Goal: Task Accomplishment & Management: Manage account settings

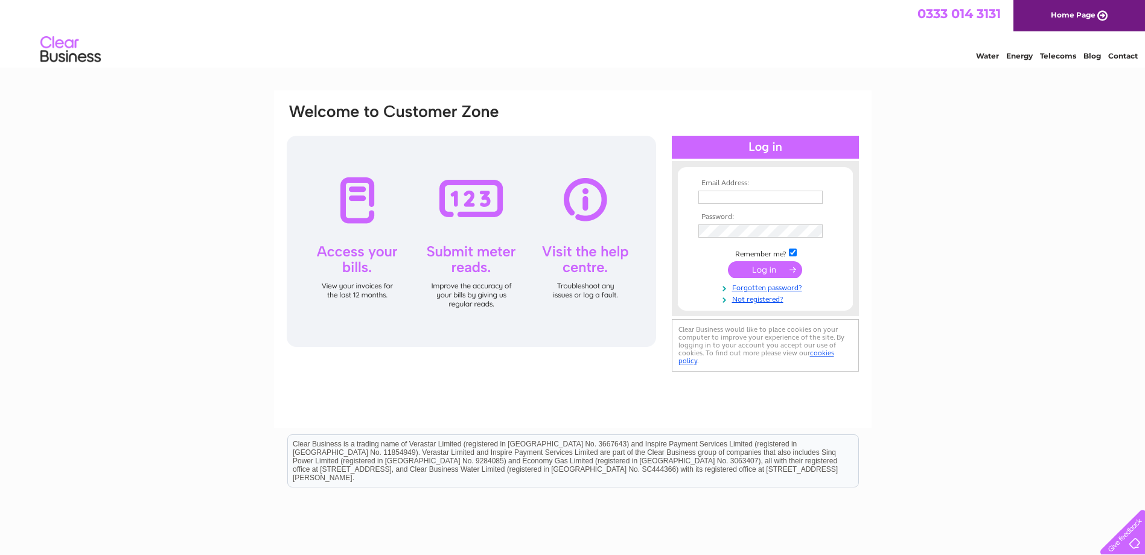
type input "info@jmportugues.co.uk"
click at [766, 270] on input "submit" at bounding box center [765, 269] width 74 height 17
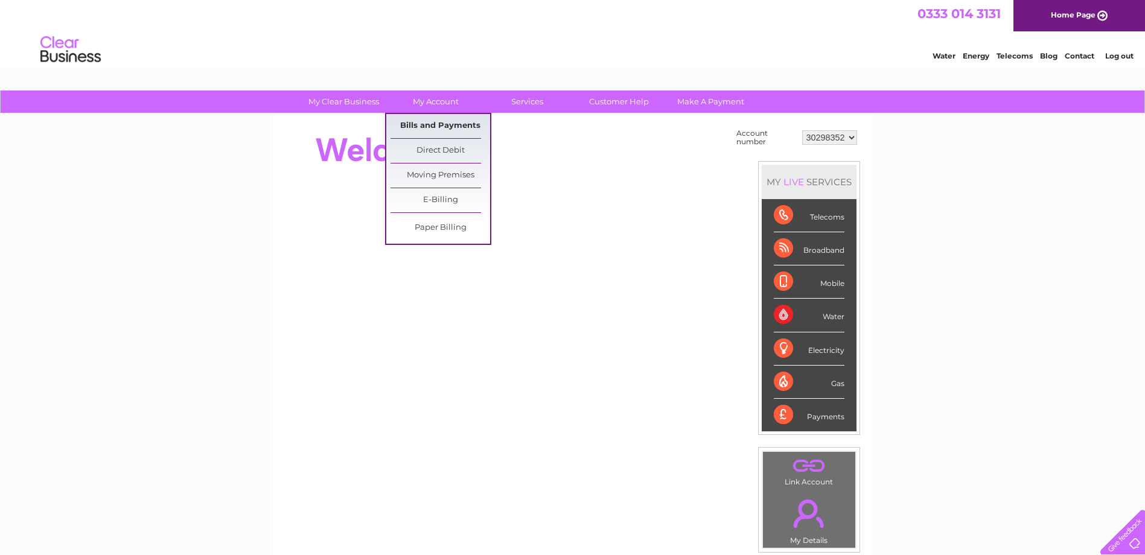
click at [443, 129] on link "Bills and Payments" at bounding box center [440, 126] width 100 height 24
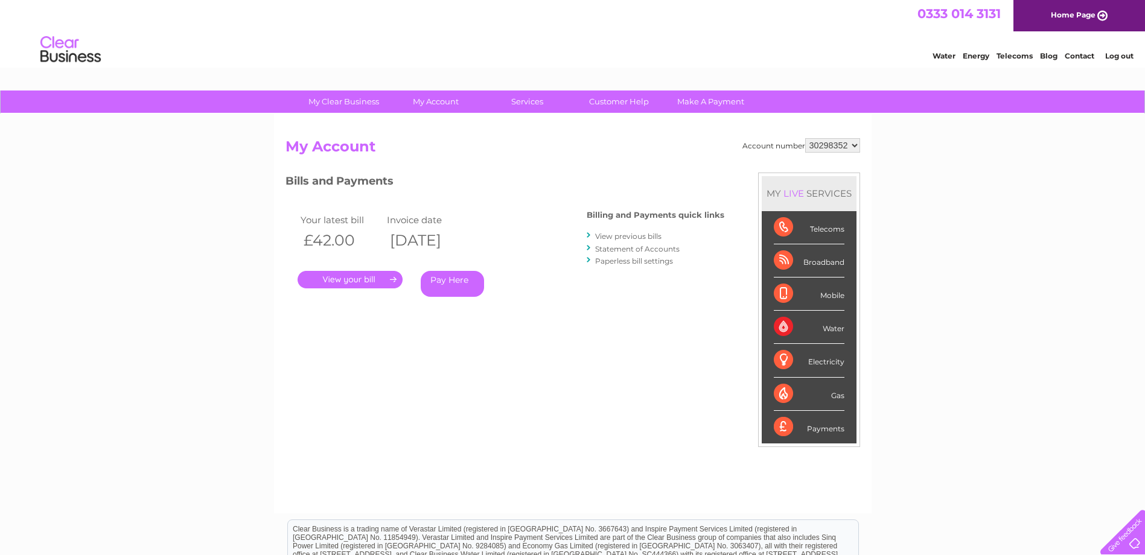
click at [1118, 56] on link "Log out" at bounding box center [1119, 55] width 28 height 9
